Goal: Transaction & Acquisition: Obtain resource

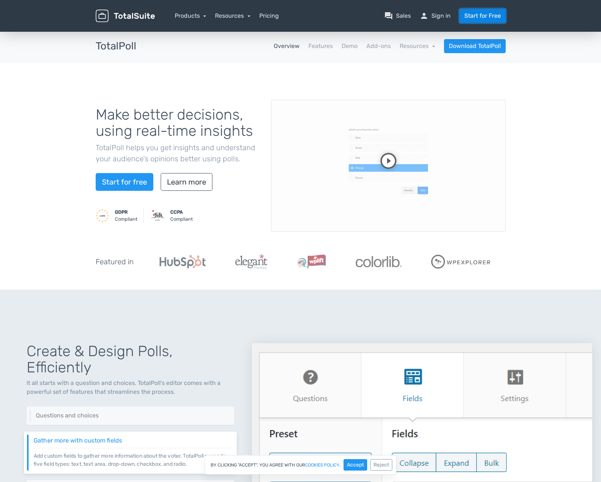
click at [484, 13] on link "Start for Free" at bounding box center [482, 16] width 46 height 14
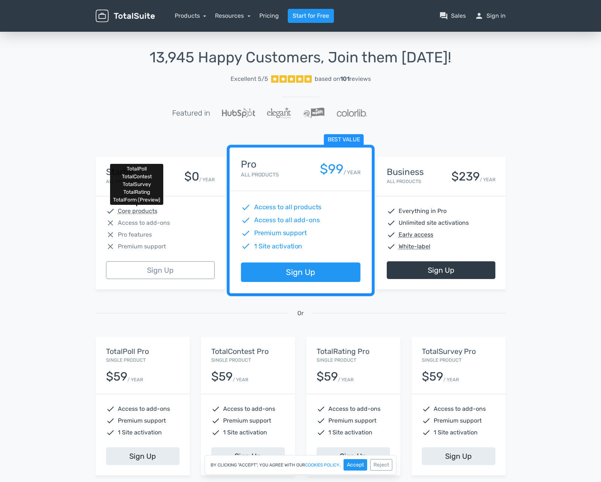
click at [134, 208] on abbr "Core products" at bounding box center [138, 211] width 40 height 9
click at [182, 240] on div "check Core products close Access to add-ons close Pro features close Premium su…" at bounding box center [160, 228] width 129 height 65
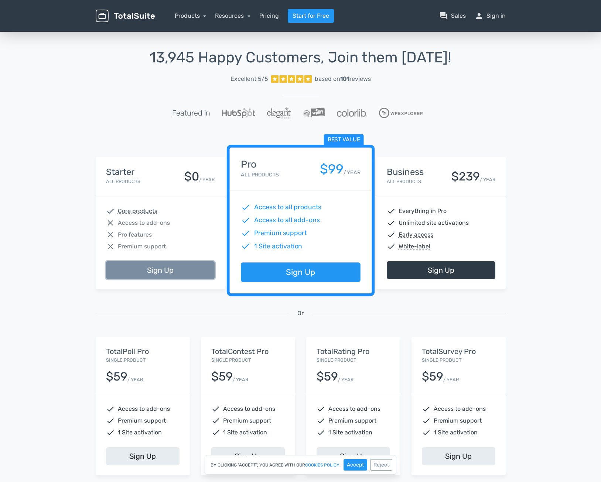
click at [152, 266] on link "Sign Up" at bounding box center [160, 270] width 109 height 18
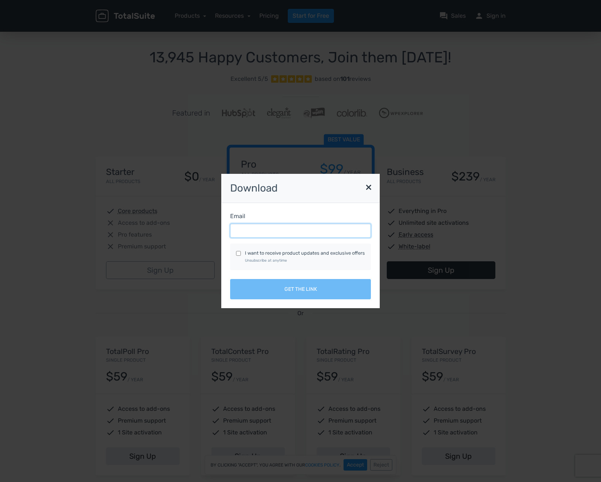
click at [280, 231] on input "Email" at bounding box center [300, 231] width 141 height 14
type input "devs@devocean.gr"
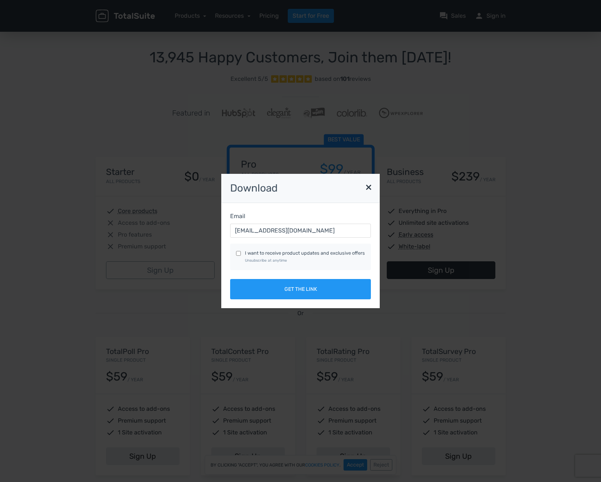
click at [240, 253] on input "I want to receive product updates and exclusive offers Unsubscribe at anytime" at bounding box center [238, 253] width 5 height 5
click at [239, 253] on input "I want to receive product updates and exclusive offers Unsubscribe at anytime" at bounding box center [238, 253] width 5 height 5
checkbox input "false"
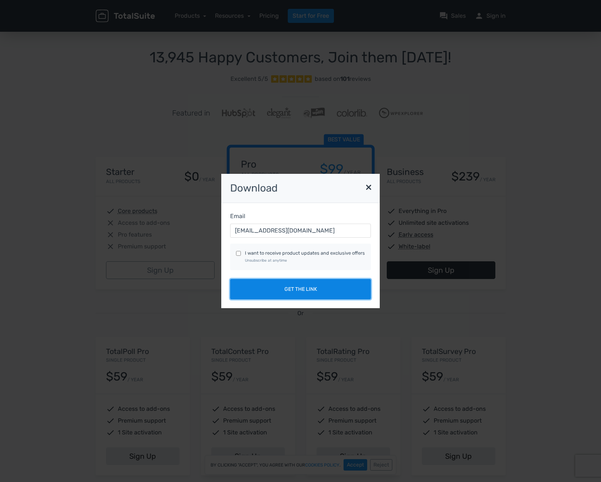
click at [270, 288] on button "Get the link" at bounding box center [300, 289] width 141 height 20
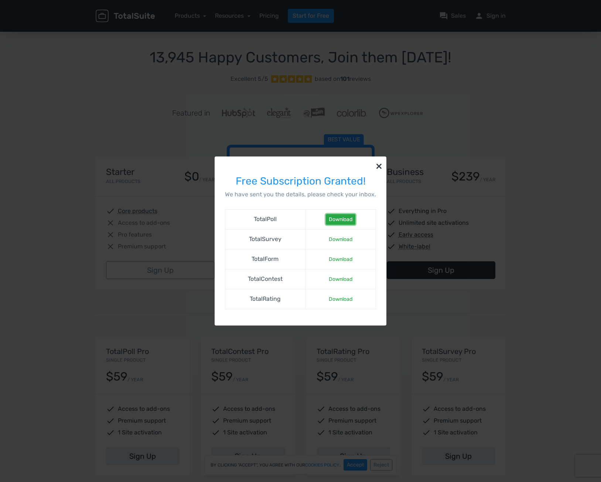
click at [334, 216] on link "Download" at bounding box center [341, 219] width 30 height 11
drag, startPoint x: 141, startPoint y: 83, endPoint x: 155, endPoint y: 66, distance: 22.3
click at [141, 83] on div "× Free Subscription Granted! We have sent you the details, please check your in…" at bounding box center [300, 241] width 421 height 482
click at [379, 167] on button "×" at bounding box center [379, 166] width 15 height 18
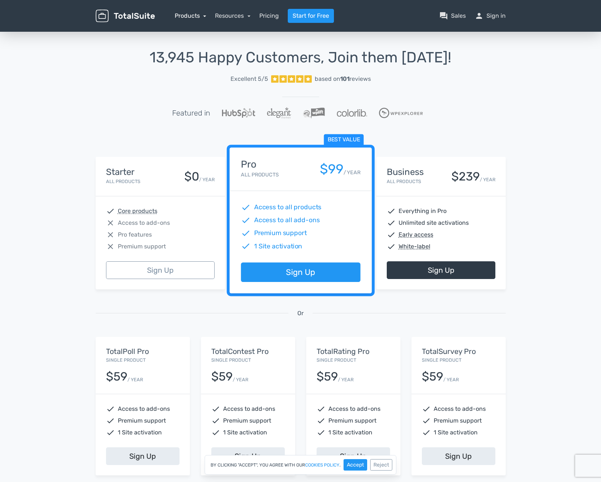
click at [194, 17] on link "Products" at bounding box center [191, 15] width 32 height 7
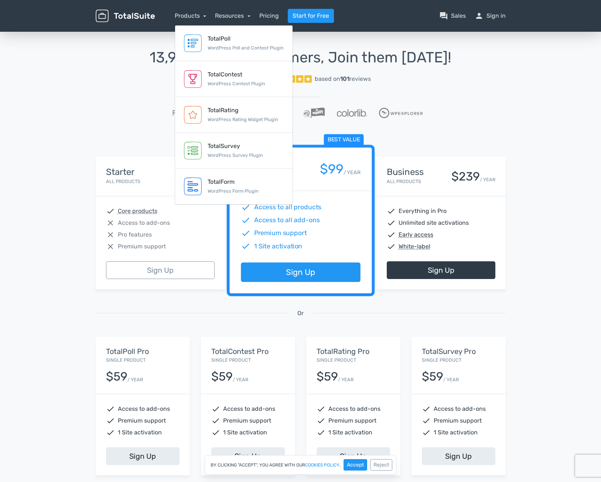
click at [102, 102] on div "13,945 Happy Customers, Join them Today! Excellent 5/5 based on 101 reviews Fea…" at bounding box center [301, 92] width 410 height 87
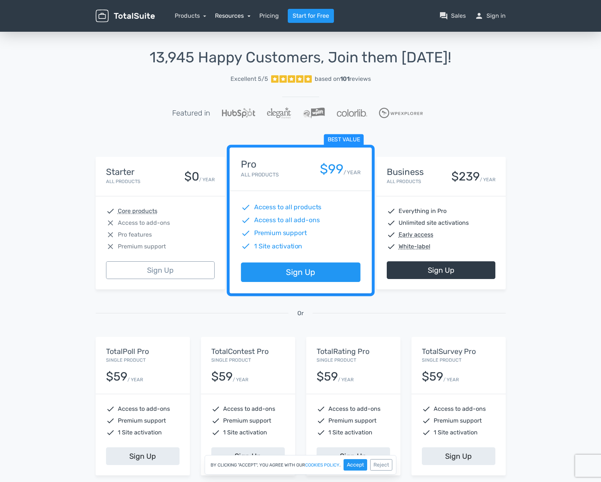
click at [231, 12] on link "Resources" at bounding box center [232, 15] width 35 height 7
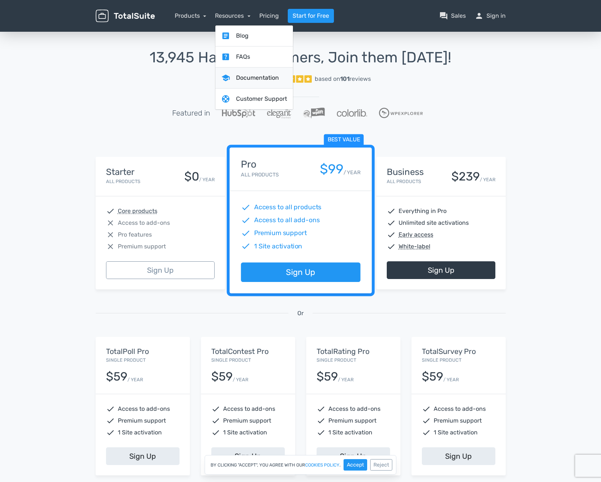
click at [247, 75] on link "school Documentation" at bounding box center [254, 78] width 78 height 21
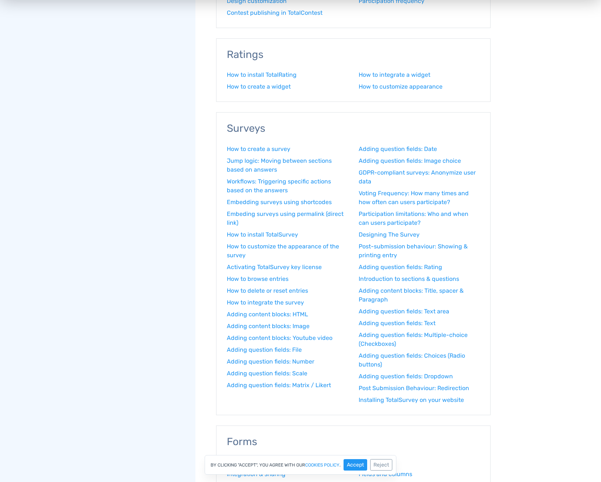
scroll to position [724, 0]
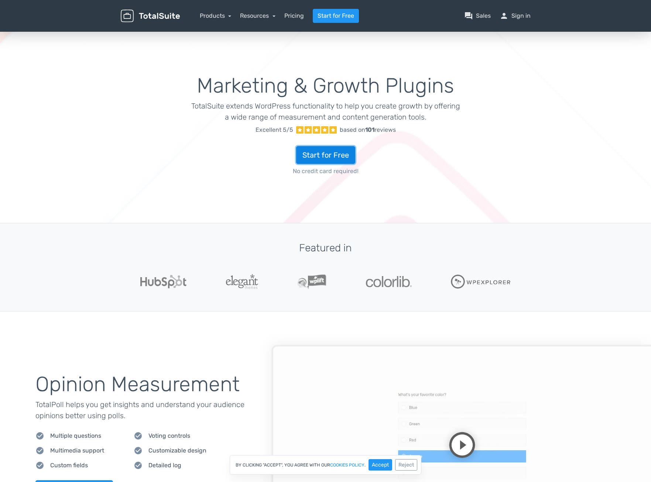
click at [340, 156] on link "Start for Free" at bounding box center [325, 155] width 59 height 18
